Goal: Information Seeking & Learning: Check status

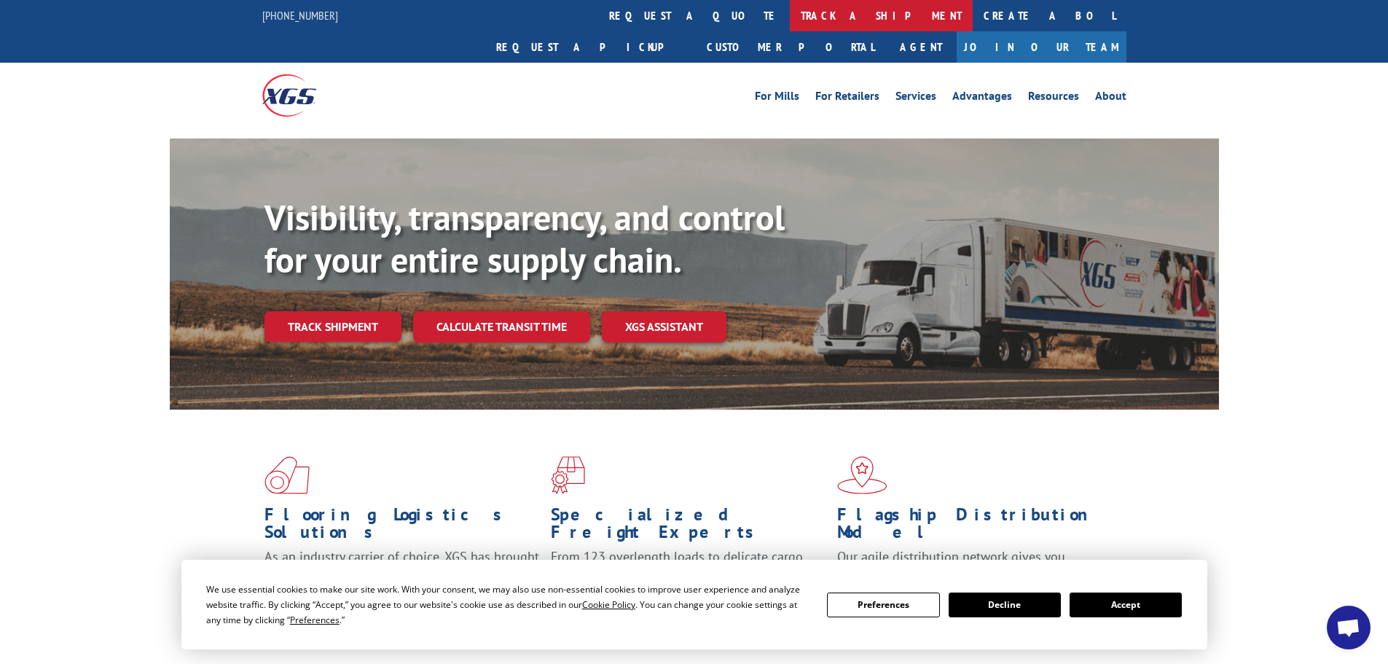
click at [790, 20] on link "track a shipment" at bounding box center [881, 15] width 183 height 31
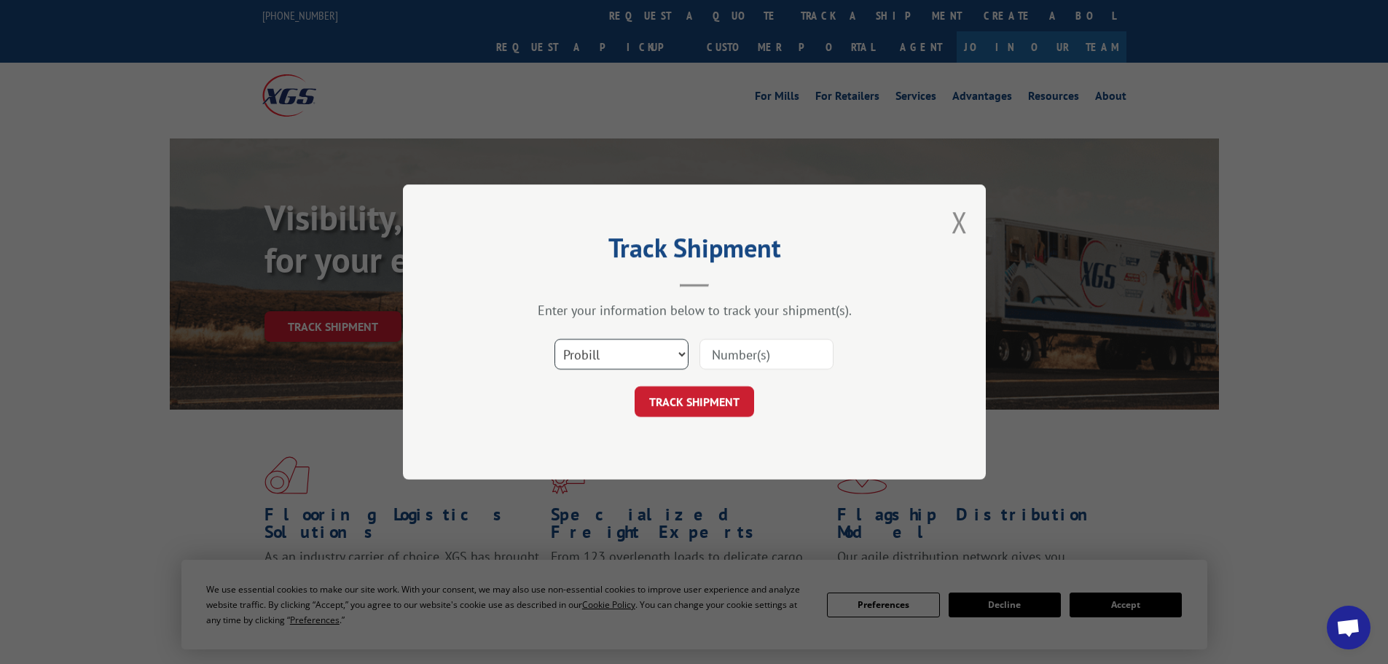
click at [589, 361] on select "Select category... Probill BOL PO" at bounding box center [622, 354] width 134 height 31
select select "po"
click at [555, 339] on select "Select category... Probill BOL PO" at bounding box center [622, 354] width 134 height 31
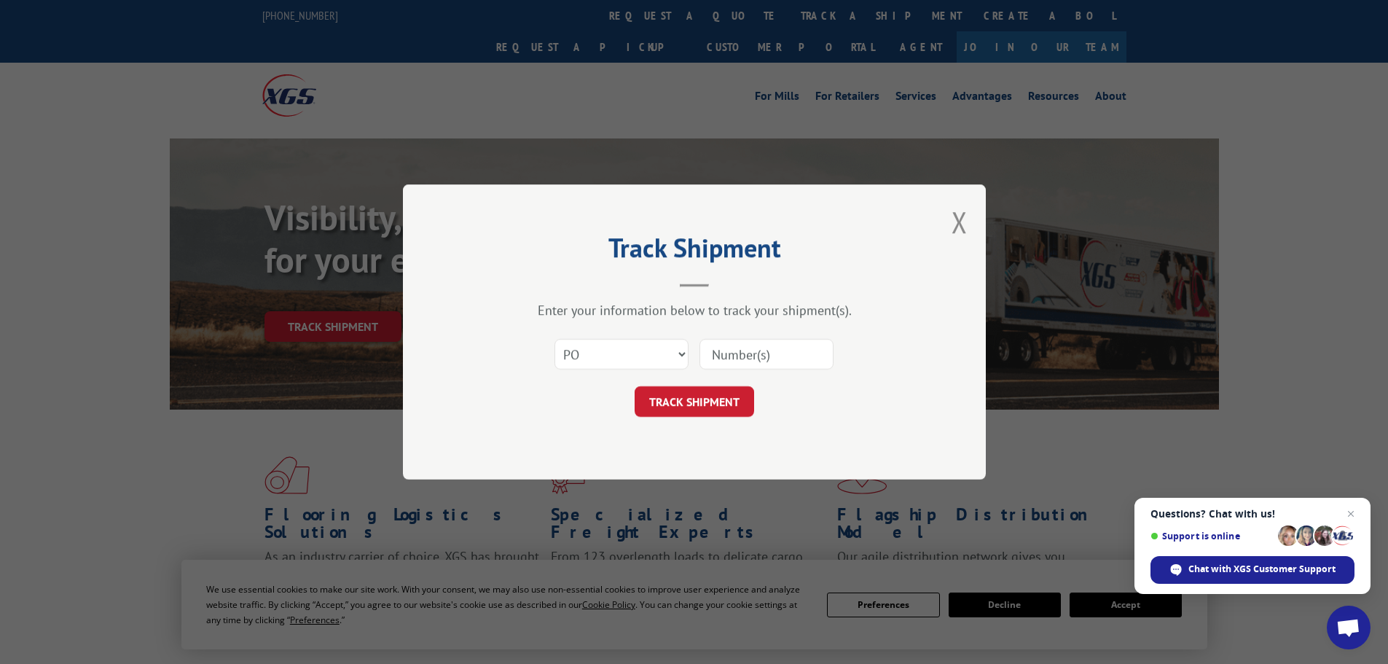
paste input "12537308"
type input "12537308"
click at [727, 413] on button "TRACK SHIPMENT" at bounding box center [695, 401] width 120 height 31
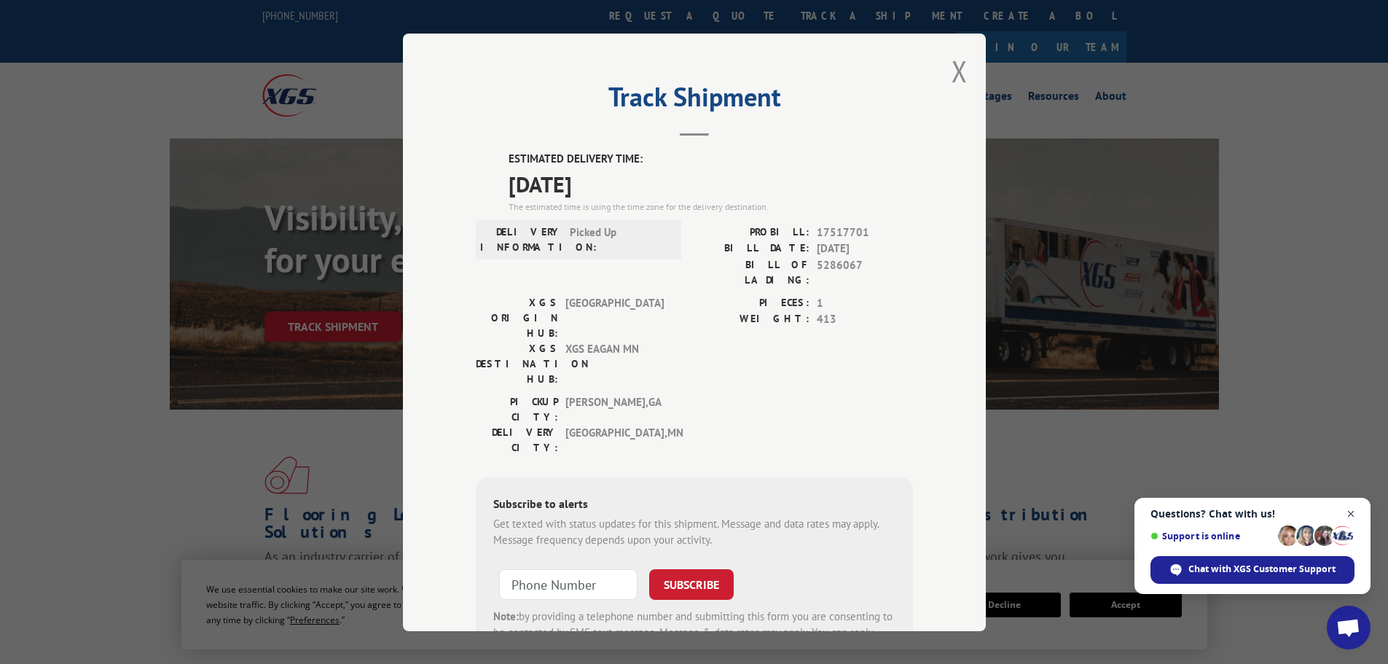
click at [1354, 515] on span "Close chat" at bounding box center [1351, 514] width 18 height 18
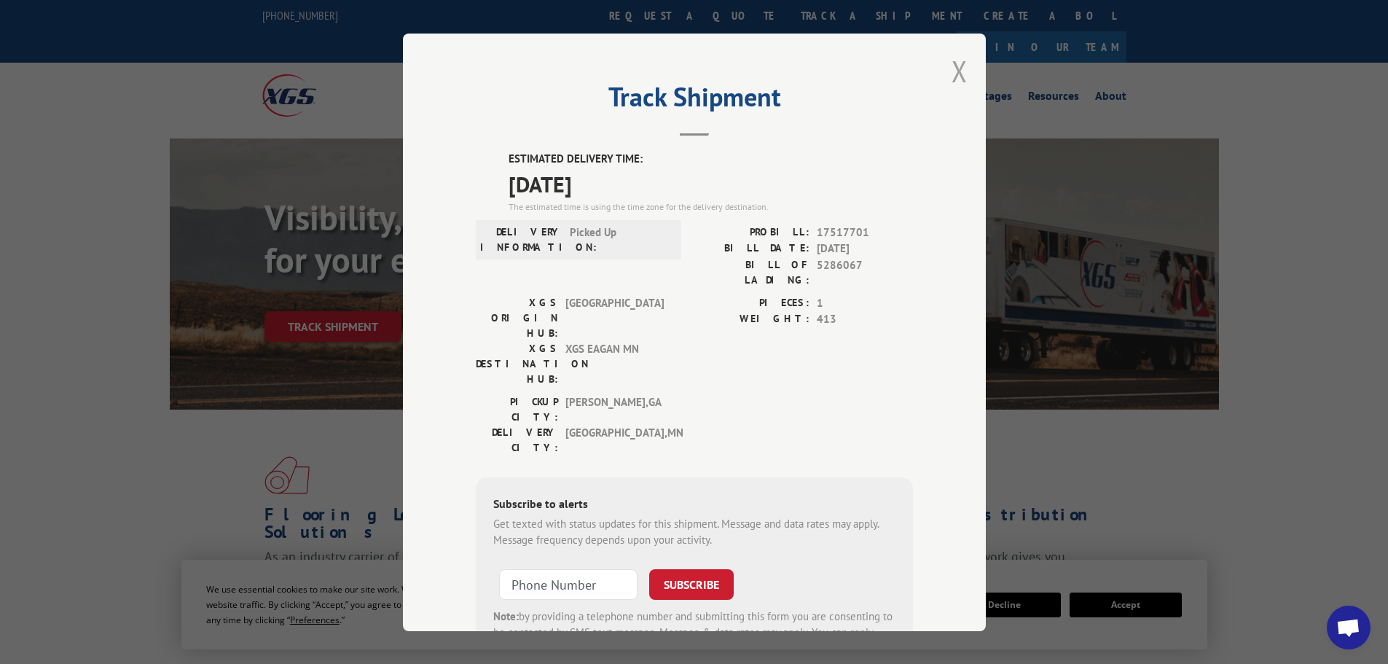
click at [952, 71] on button "Close modal" at bounding box center [960, 71] width 16 height 39
